Goal: Task Accomplishment & Management: Use online tool/utility

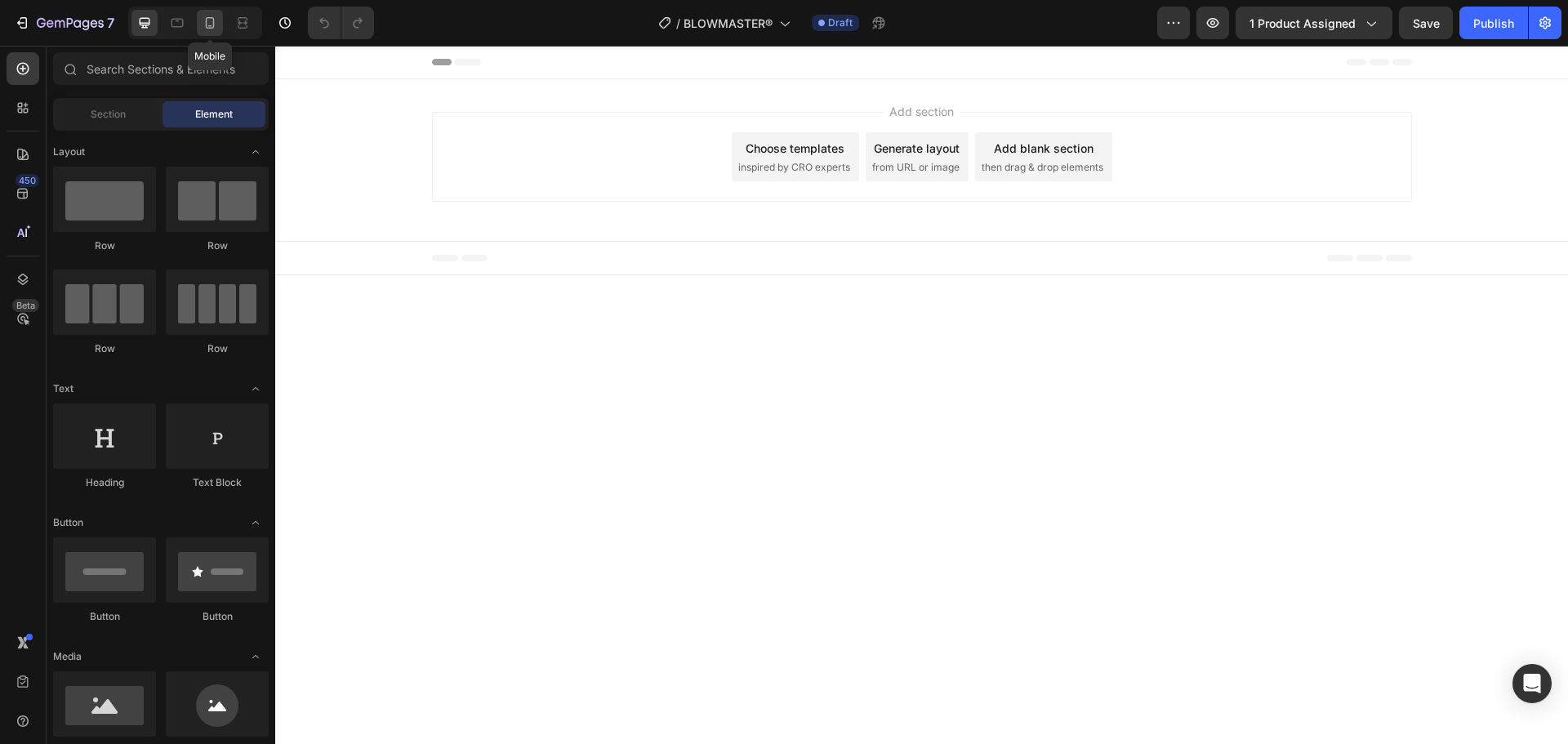
click at [213, 32] on div at bounding box center [209, 22] width 26 height 26
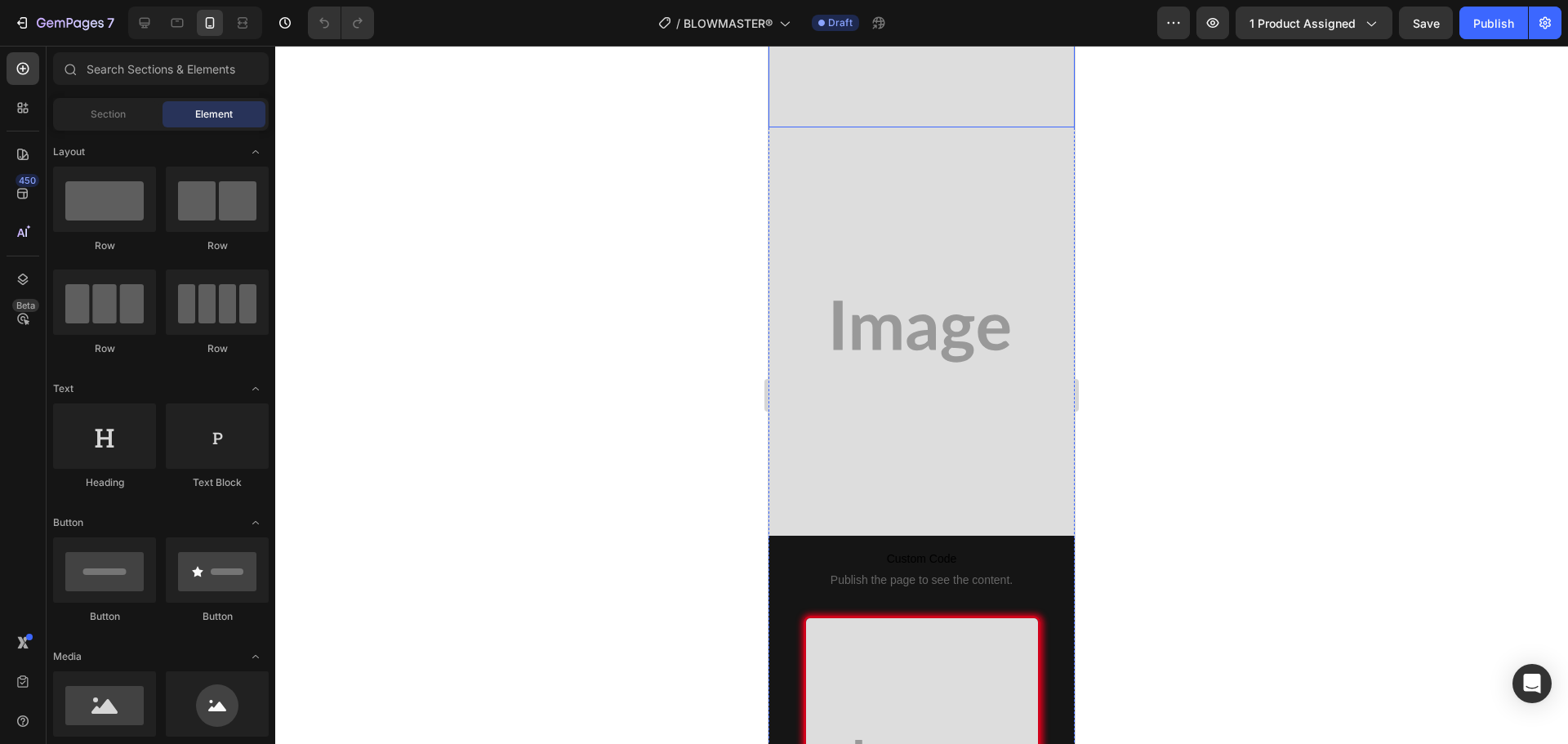
scroll to position [408, 0]
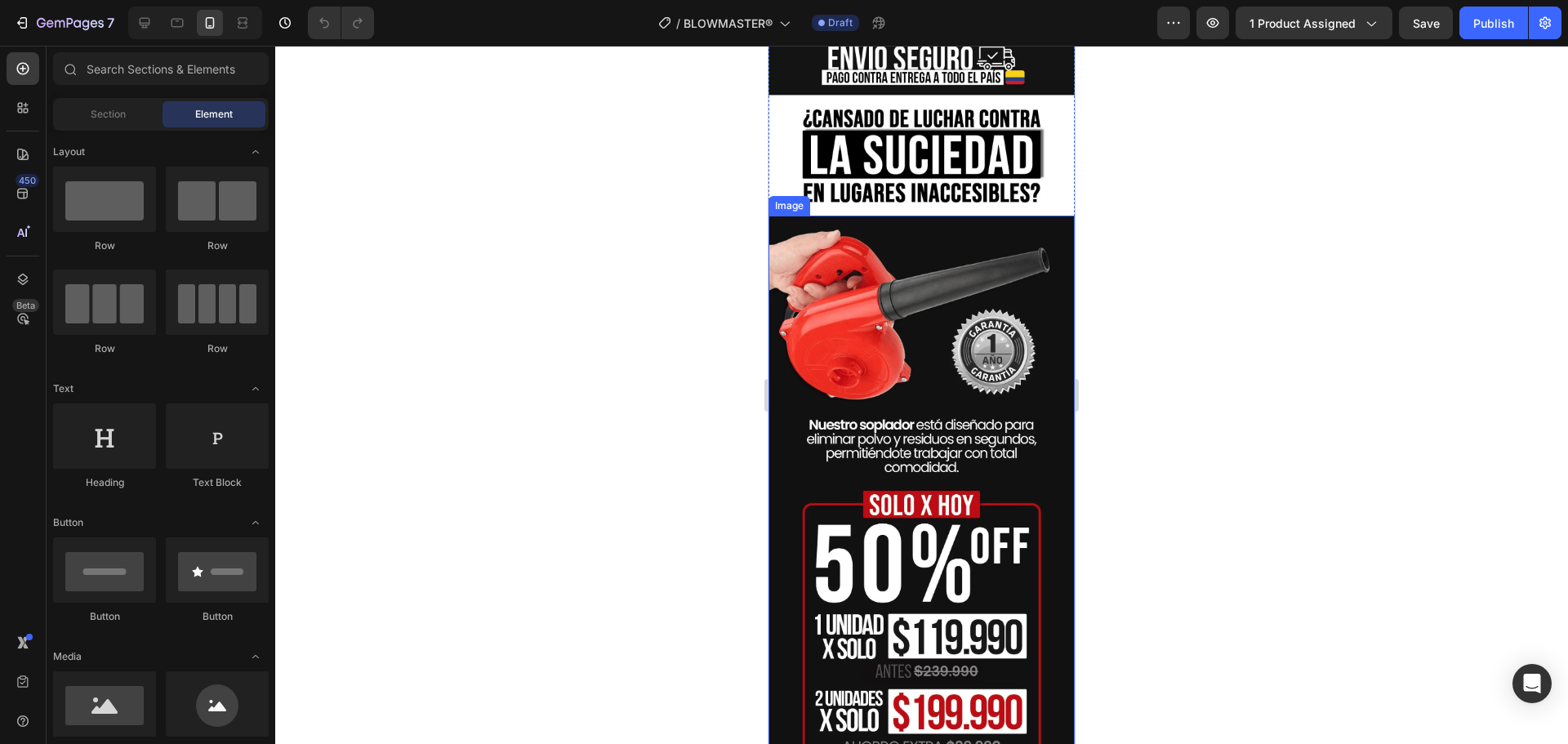
click at [945, 320] on img at bounding box center [922, 501] width 306 height 573
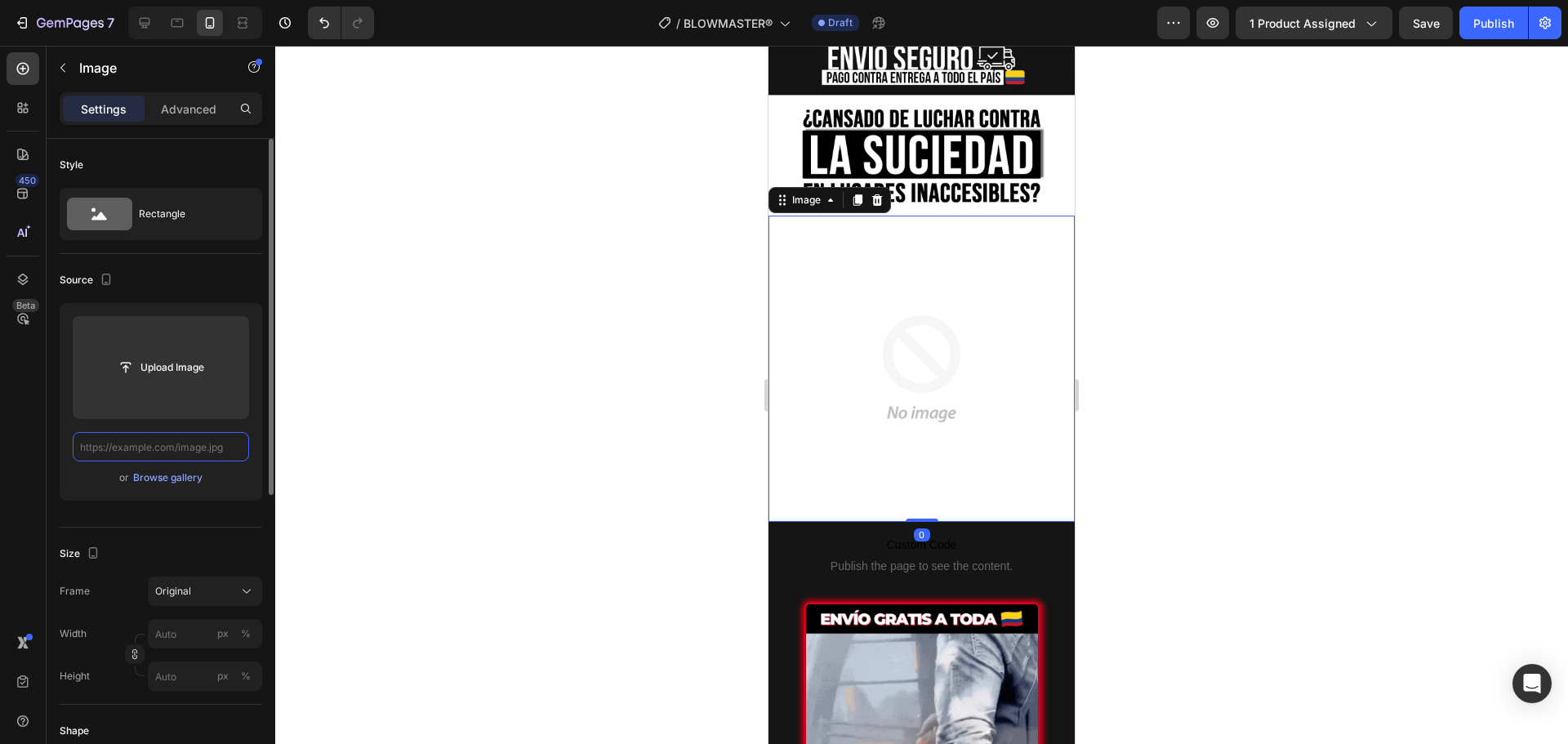
scroll to position [0, 0]
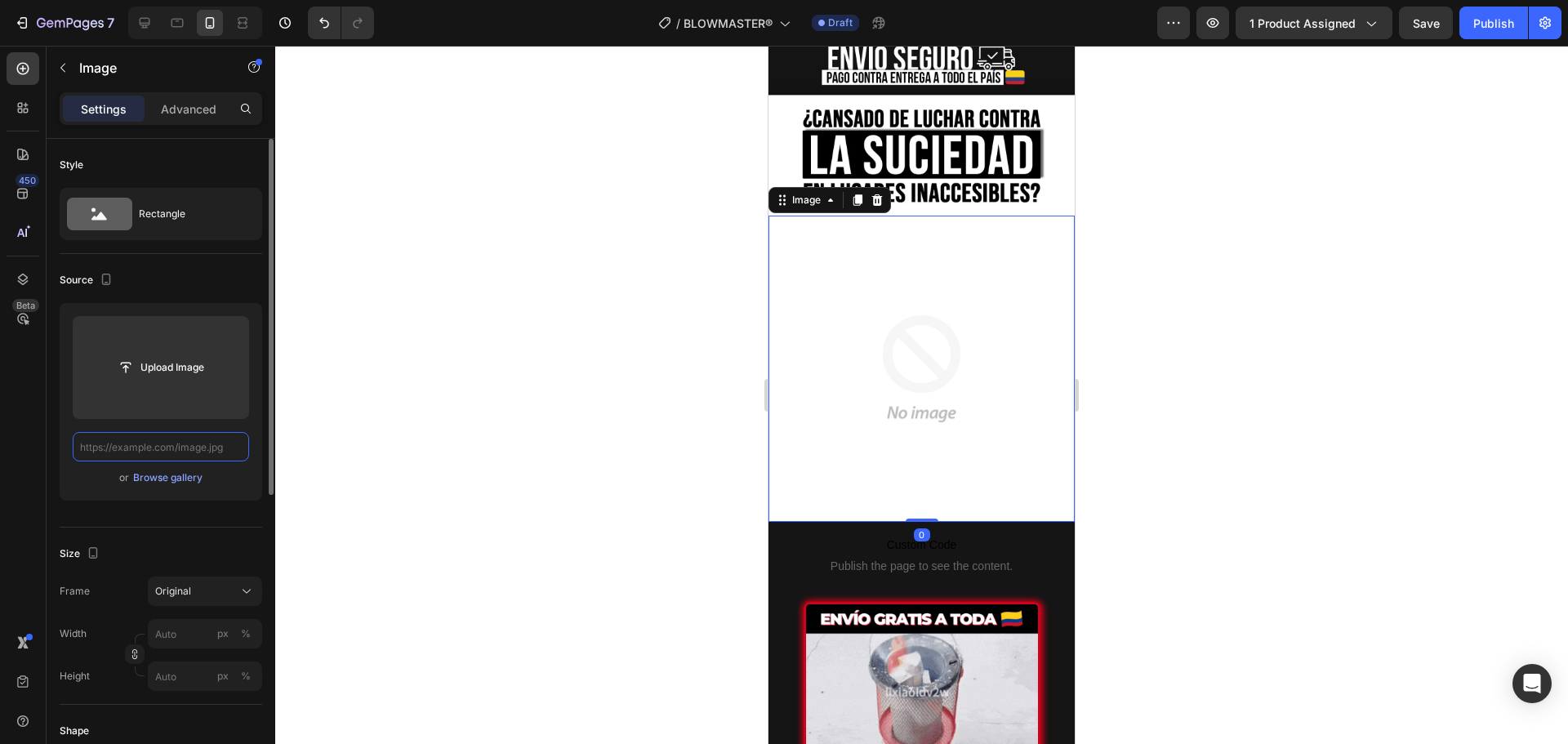
paste input "[URL][DOMAIN_NAME]"
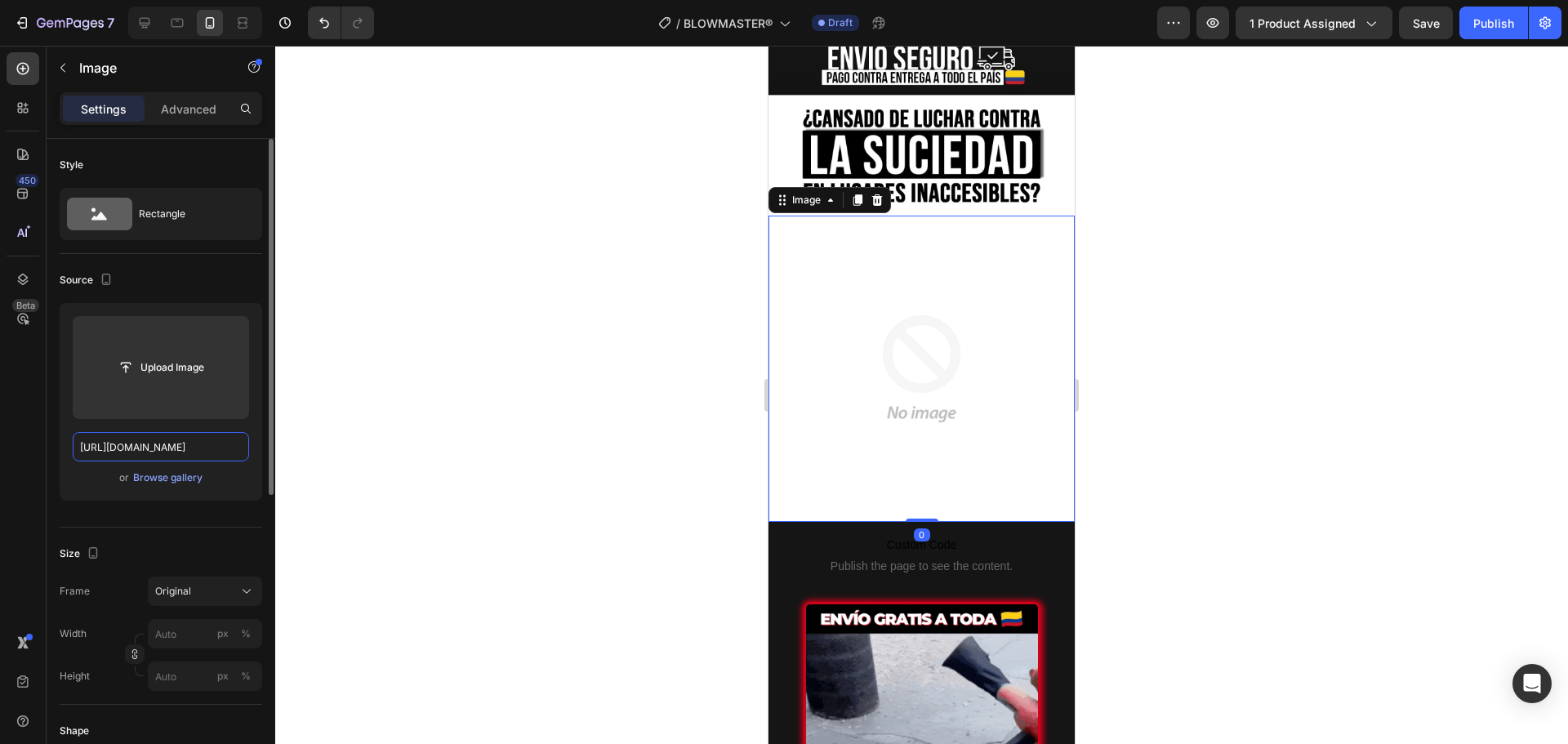
scroll to position [0, 1362]
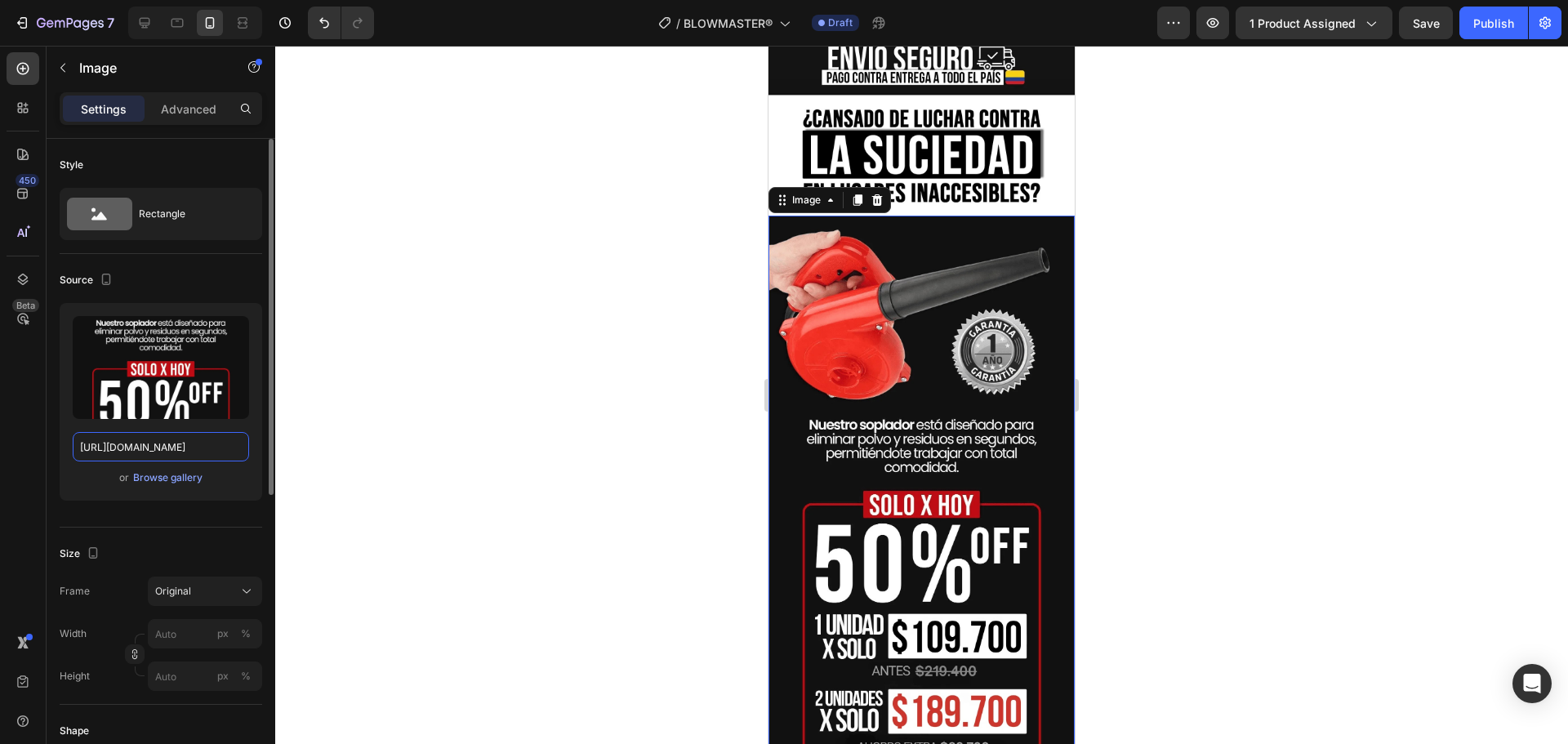
type input "[URL][DOMAIN_NAME]"
click at [188, 280] on div "Source" at bounding box center [161, 280] width 203 height 26
click at [1178, 265] on div at bounding box center [922, 394] width 1293 height 698
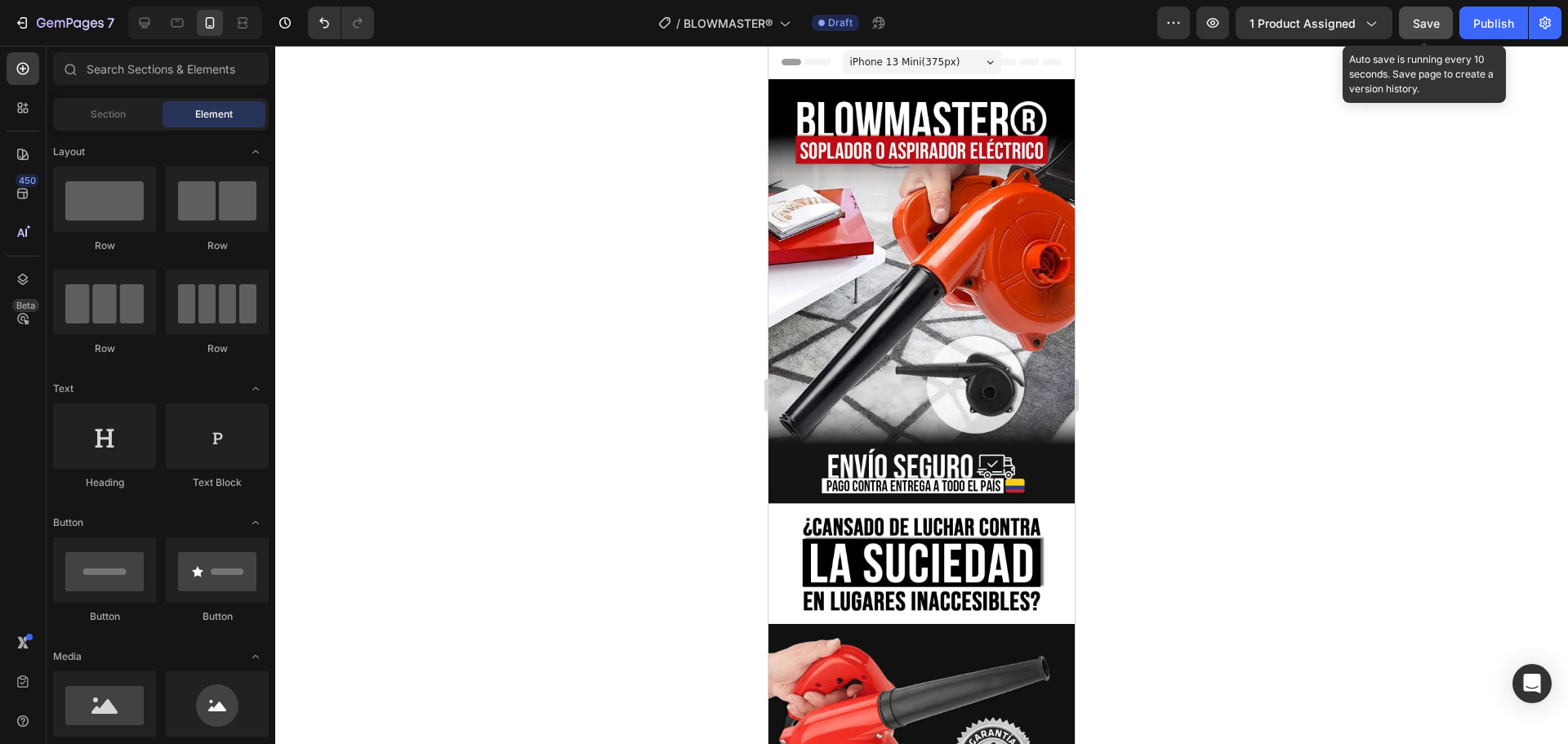
click at [1435, 23] on span "Save" at bounding box center [1427, 23] width 27 height 14
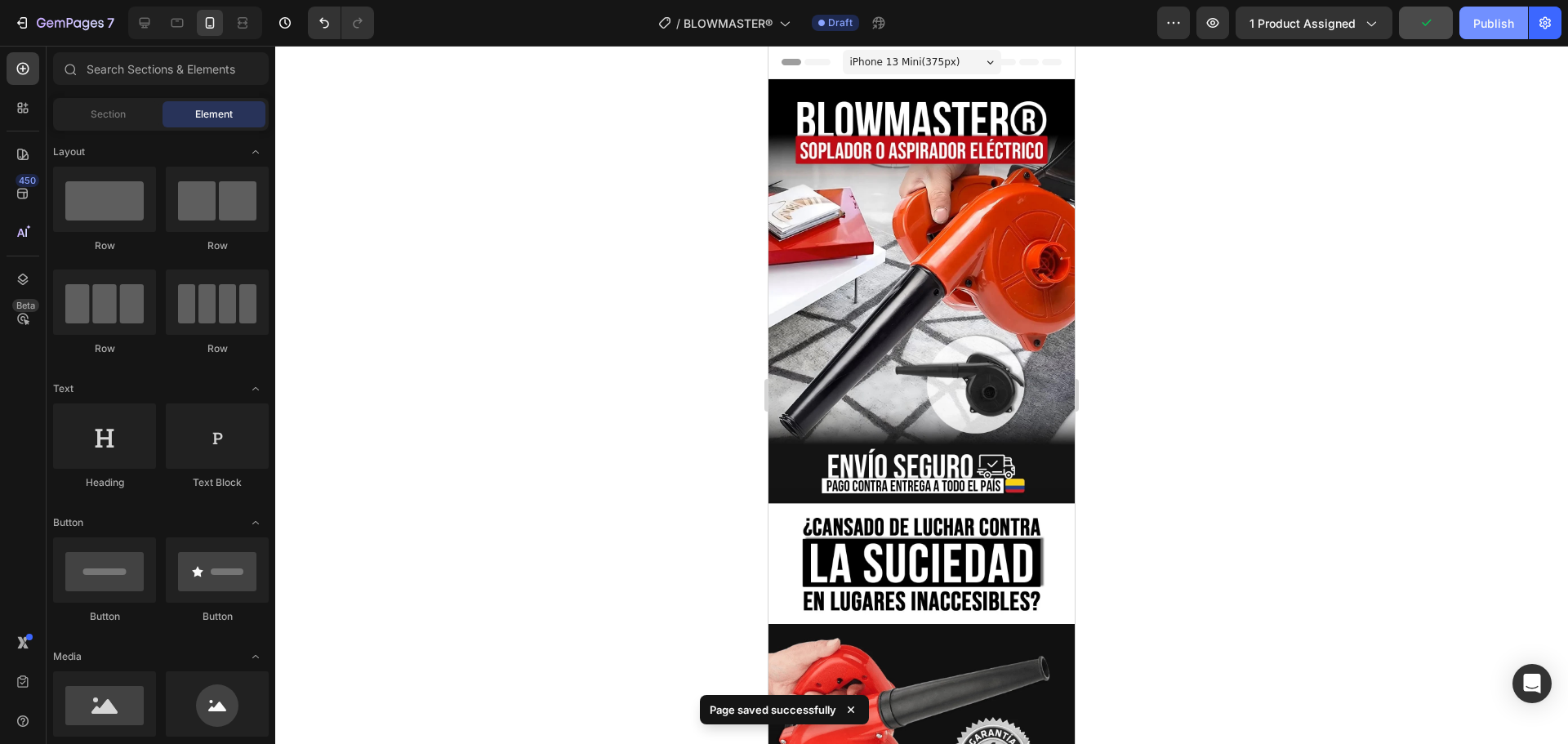
click at [1492, 32] on button "Publish" at bounding box center [1493, 23] width 69 height 33
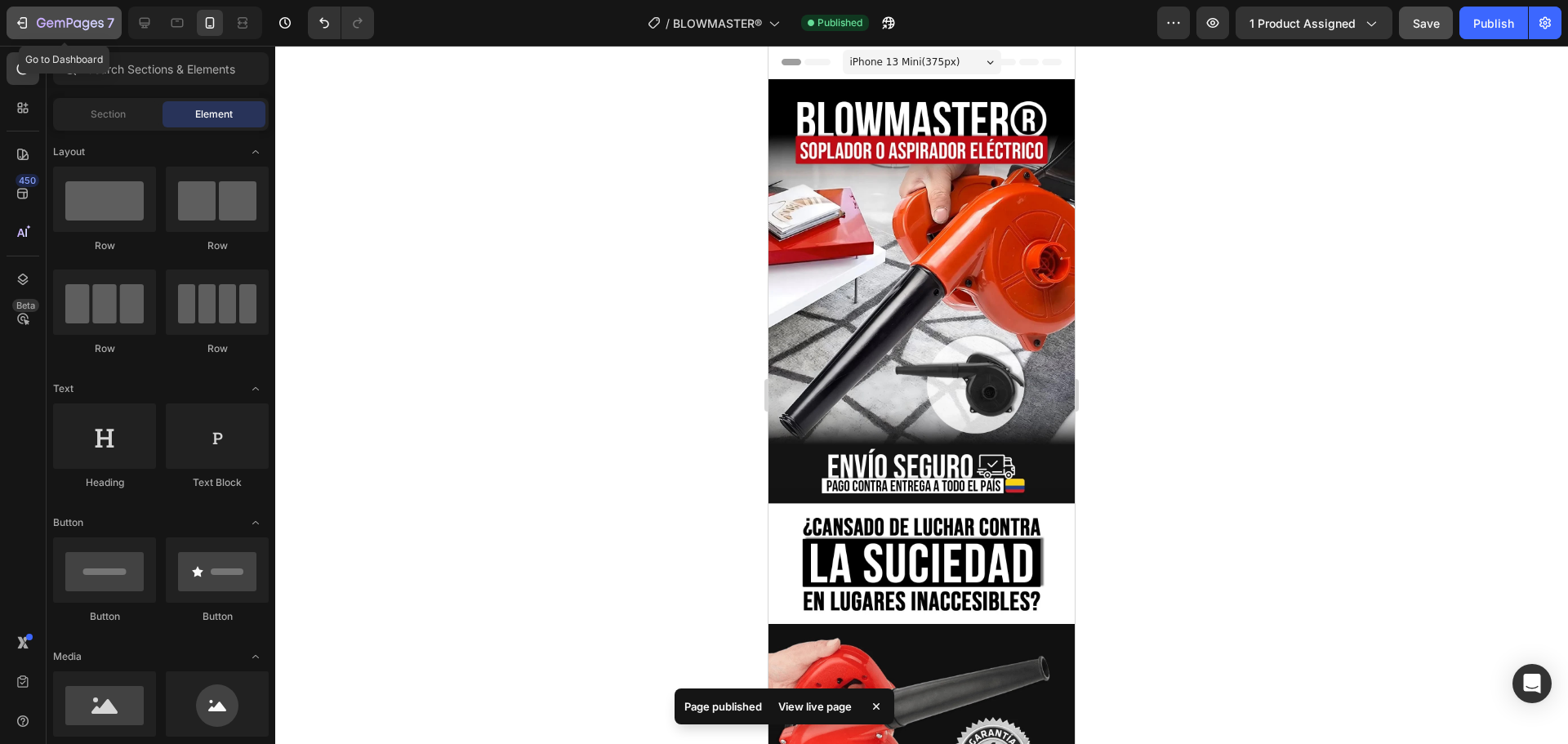
click at [98, 32] on div "7" at bounding box center [76, 22] width 78 height 19
